Goal: Check status: Check status

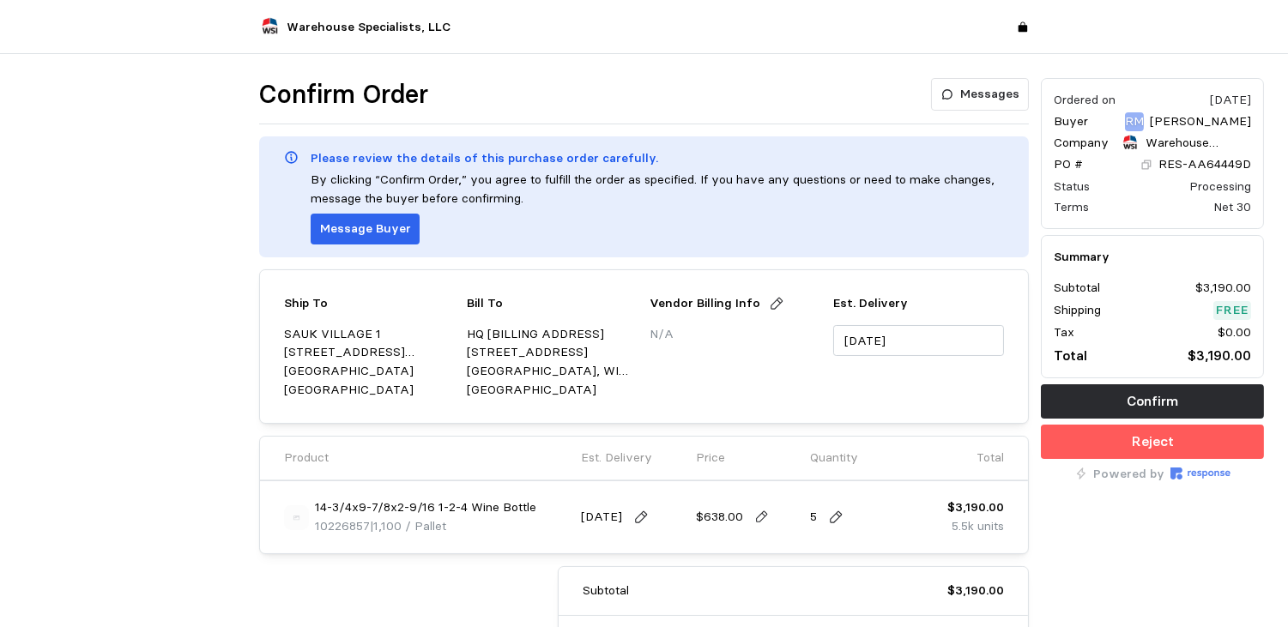
click at [1226, 540] on div "Ordered on [DATE] Buyer RM [PERSON_NAME] Company Warehouse Specialists, LLC PO …" at bounding box center [1152, 420] width 235 height 697
drag, startPoint x: 1255, startPoint y: 160, endPoint x: 1160, endPoint y: 163, distance: 94.4
click at [1160, 163] on div "Ordered on [DATE] Buyer RM [PERSON_NAME] Company Warehouse Specialists, LLC PO …" at bounding box center [1152, 153] width 223 height 151
drag, startPoint x: 1160, startPoint y: 163, endPoint x: 1171, endPoint y: 163, distance: 10.3
copy p "RES-AA64449D"
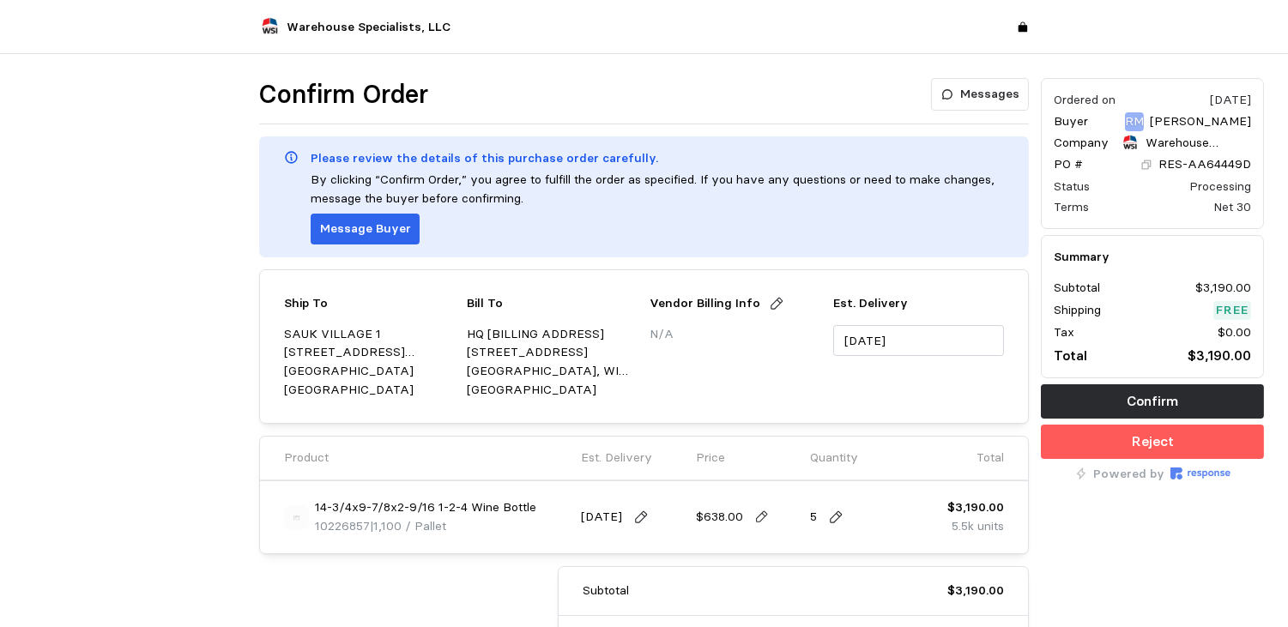
click at [1232, 545] on div "Ordered on [DATE] Buyer RM [PERSON_NAME] Company Warehouse Specialists, LLC PO …" at bounding box center [1152, 420] width 235 height 697
drag, startPoint x: 368, startPoint y: 521, endPoint x: 312, endPoint y: 528, distance: 56.2
click at [312, 528] on div "14-3/4x9-7/8x2-9/16 1-2-4 Wine Bottle 10226857 | 1,100 / Pallet" at bounding box center [410, 517] width 252 height 37
copy span "10226857"
click at [1236, 397] on button "Confirm" at bounding box center [1152, 401] width 223 height 34
